Goal: Transaction & Acquisition: Book appointment/travel/reservation

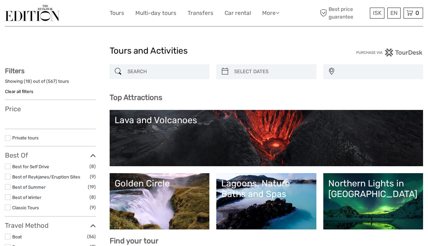
select select
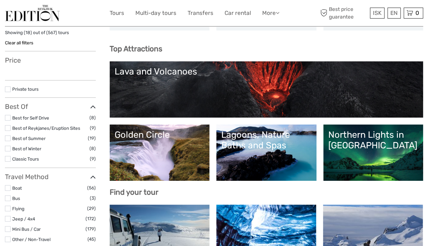
select select
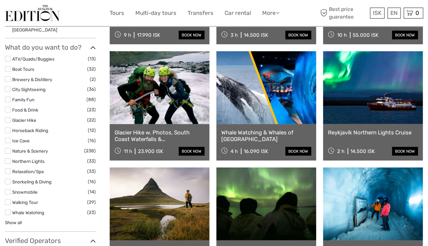
scroll to position [550, 0]
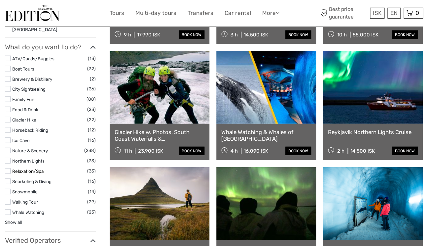
click at [22, 168] on link "Relaxation/Spa" at bounding box center [27, 170] width 31 height 5
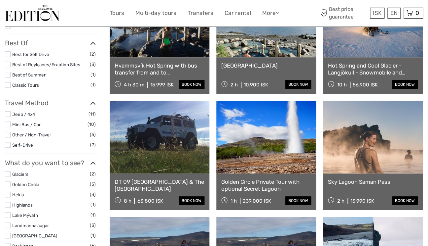
scroll to position [123, 0]
click at [377, 150] on link at bounding box center [373, 136] width 100 height 73
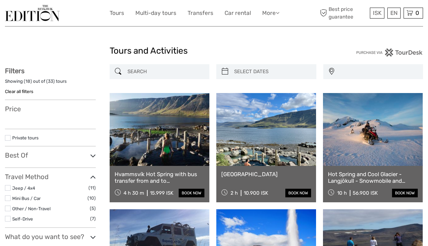
select select
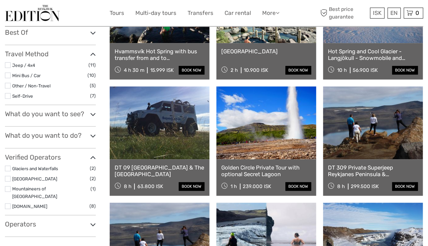
select select
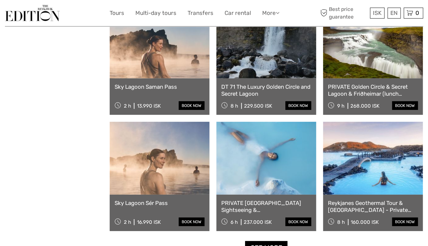
scroll to position [577, 0]
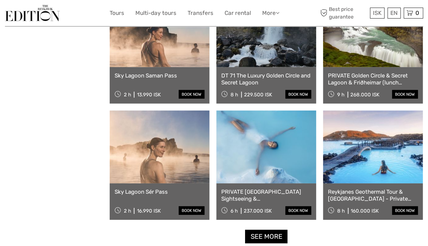
click at [148, 197] on div "Sky Lagoon Sér Pass 2 h 16.990 ISK book now" at bounding box center [160, 201] width 100 height 36
click at [171, 151] on link at bounding box center [160, 146] width 100 height 73
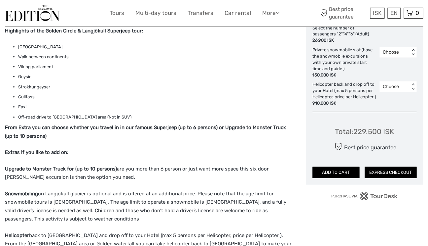
scroll to position [434, 0]
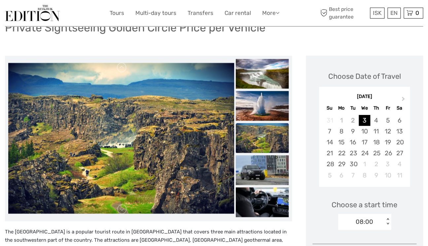
scroll to position [57, 0]
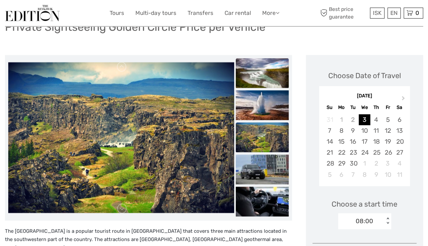
click at [262, 73] on img at bounding box center [262, 73] width 53 height 30
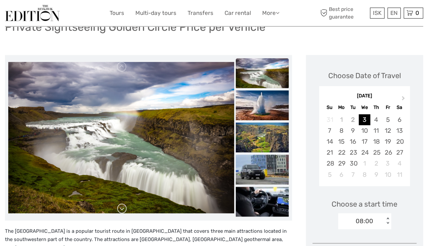
click at [122, 209] on link at bounding box center [122, 208] width 11 height 11
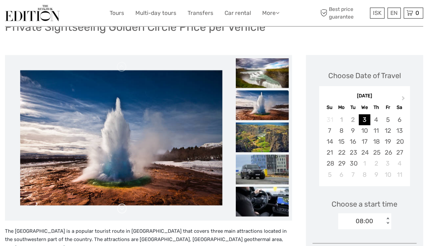
click at [122, 209] on link at bounding box center [122, 208] width 11 height 11
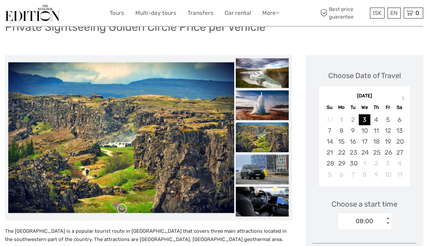
click at [122, 209] on link at bounding box center [122, 208] width 11 height 11
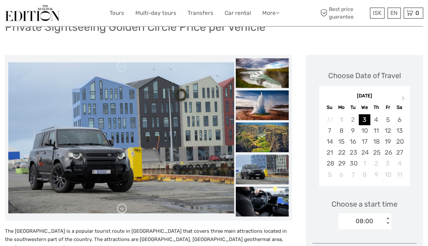
click at [122, 209] on link at bounding box center [122, 208] width 11 height 11
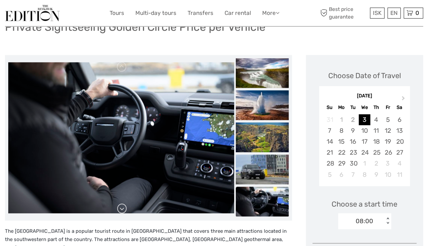
click at [122, 209] on link at bounding box center [122, 208] width 11 height 11
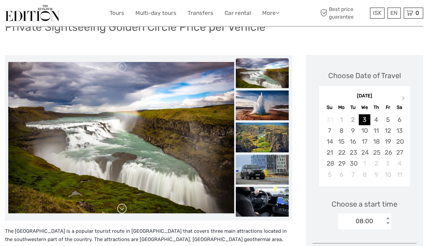
click at [122, 209] on link at bounding box center [122, 208] width 11 height 11
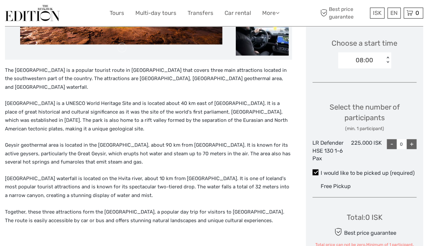
scroll to position [218, 0]
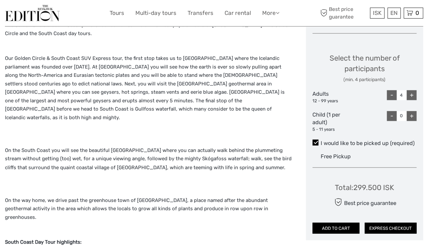
scroll to position [39, 0]
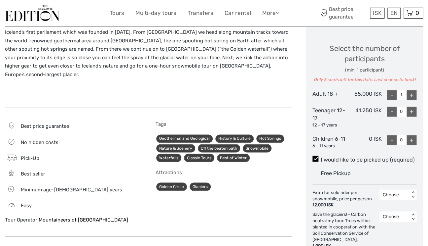
scroll to position [284, 0]
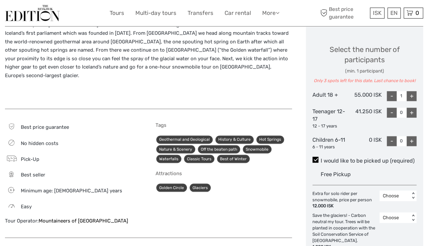
click at [412, 91] on div "+" at bounding box center [412, 96] width 10 height 10
type input "2"
click at [412, 107] on div "+" at bounding box center [412, 112] width 10 height 10
type input "1"
click at [412, 107] on div "+" at bounding box center [412, 112] width 10 height 10
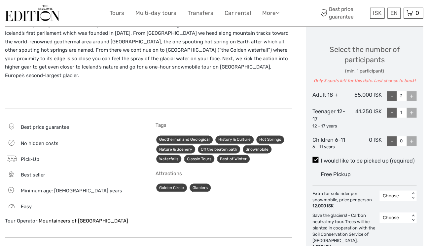
click at [412, 107] on div "+" at bounding box center [412, 112] width 10 height 10
click at [393, 91] on div "-" at bounding box center [392, 96] width 10 height 10
type input "1"
click at [414, 107] on div "+" at bounding box center [412, 112] width 10 height 10
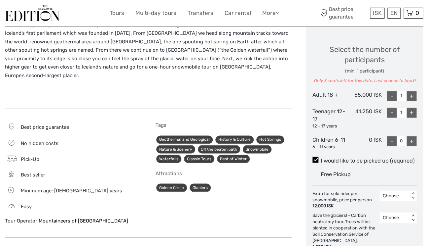
type input "2"
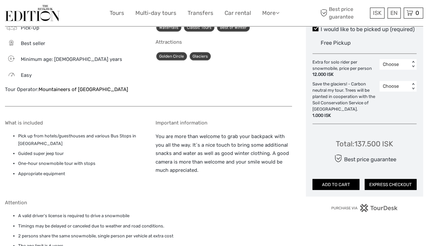
scroll to position [417, 0]
